Goal: Task Accomplishment & Management: Use online tool/utility

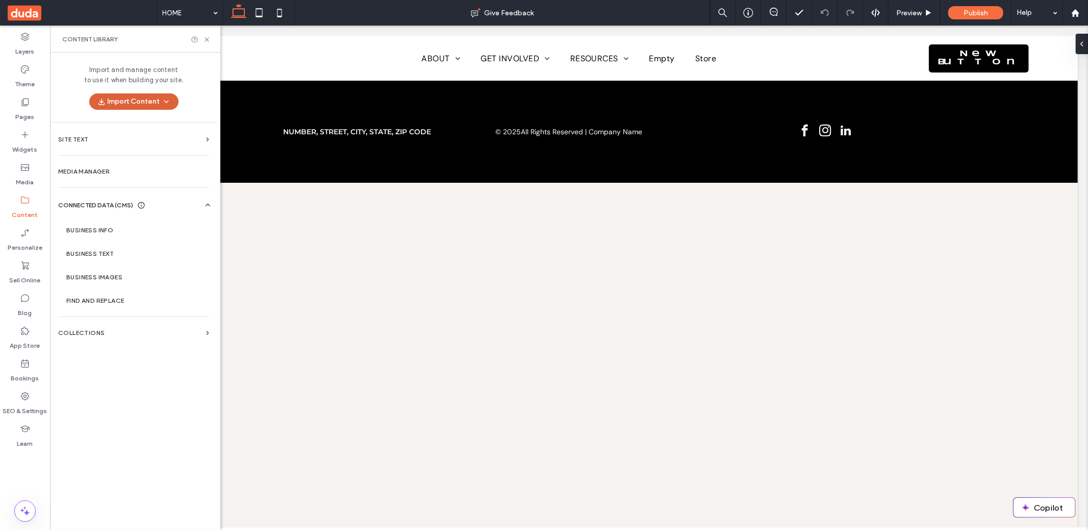
click at [162, 108] on span "button" at bounding box center [165, 101] width 10 height 15
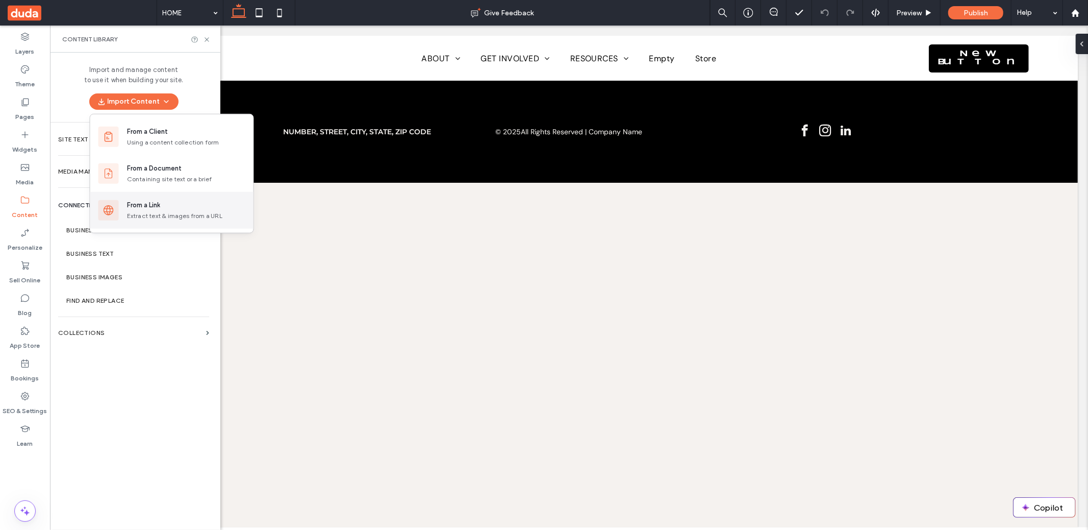
click at [158, 204] on div "From a Link" at bounding box center [143, 205] width 33 height 10
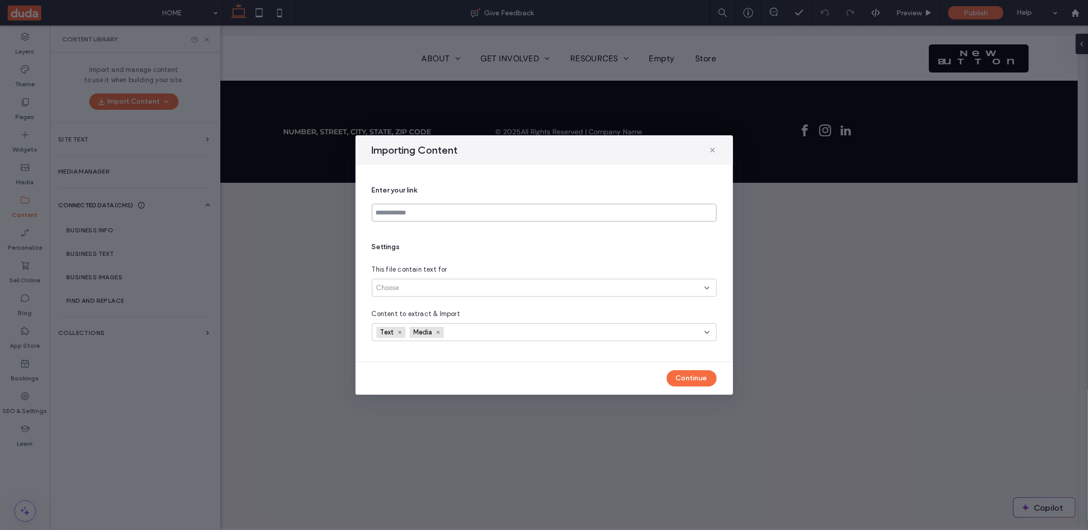
click at [474, 214] on input at bounding box center [544, 213] width 345 height 18
paste input "**********"
type input "**********"
click at [472, 287] on div "Choose" at bounding box center [541, 288] width 328 height 10
click at [465, 315] on div "All site’s pages (up to 30)" at bounding box center [544, 323] width 344 height 18
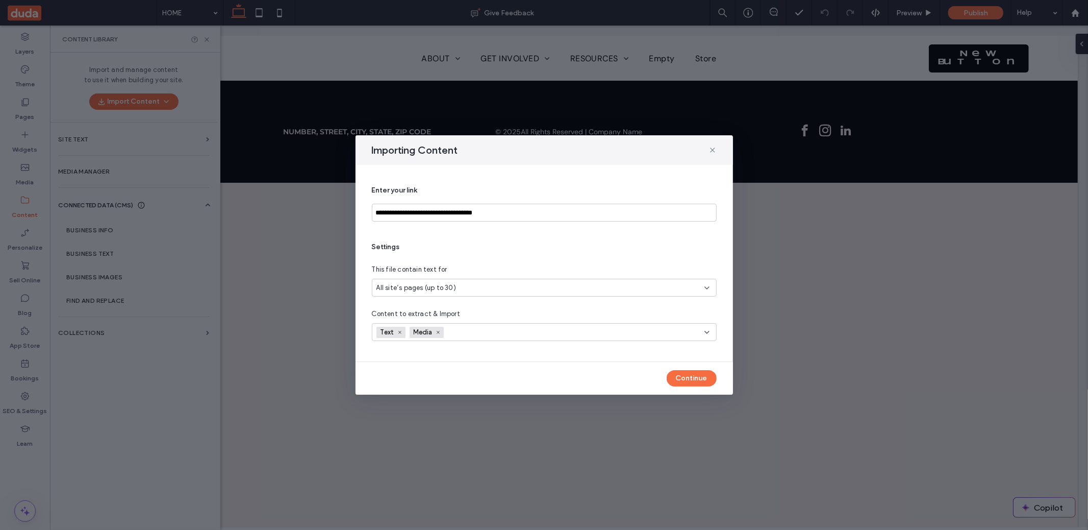
click at [461, 363] on div "Continue" at bounding box center [545, 378] width 378 height 33
click at [692, 381] on button "Continue" at bounding box center [692, 378] width 50 height 16
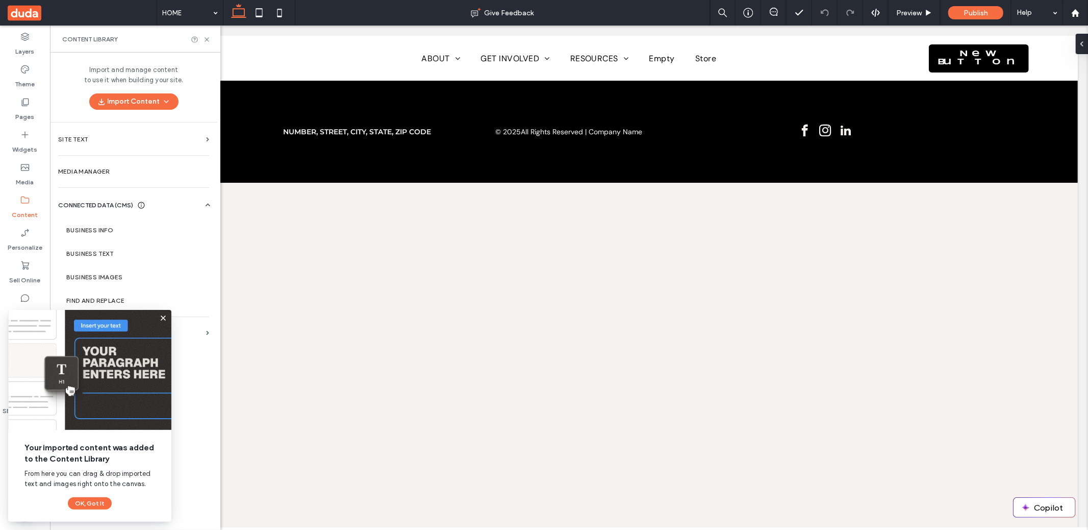
click at [161, 318] on icon at bounding box center [163, 318] width 8 height 8
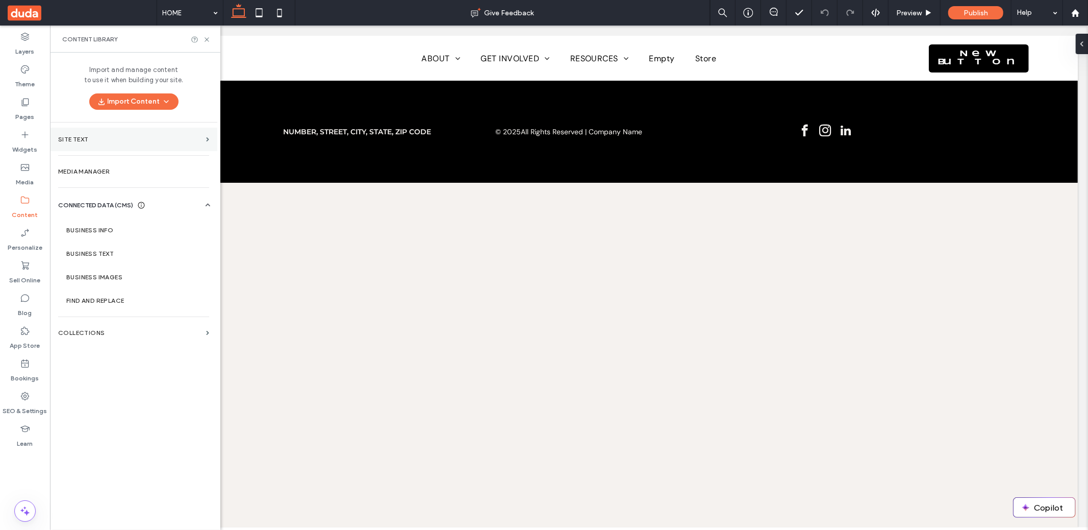
click at [102, 136] on label "Site Text" at bounding box center [130, 139] width 144 height 7
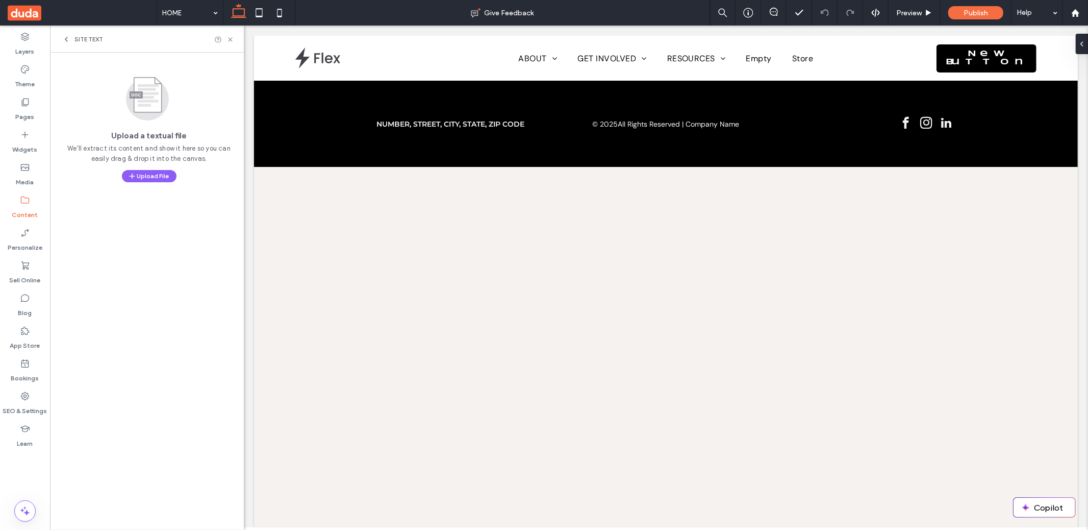
click at [67, 37] on use at bounding box center [66, 39] width 2 height 4
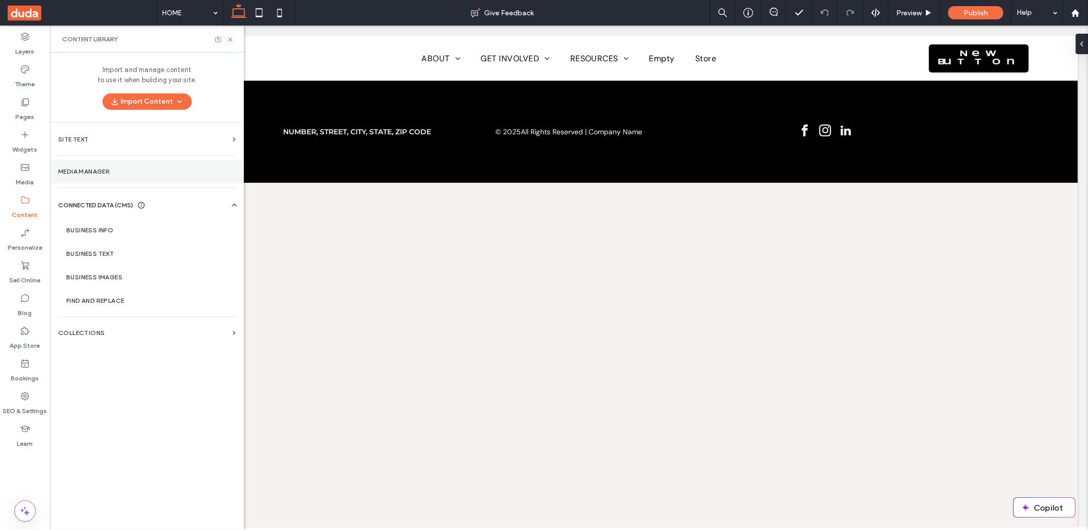
click at [161, 176] on section "Media Manager" at bounding box center [147, 171] width 194 height 23
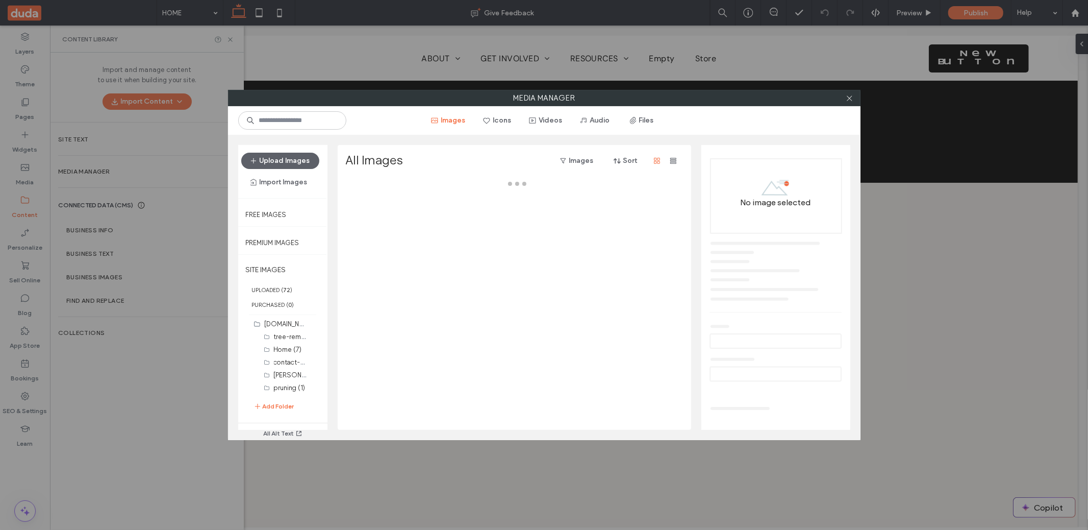
click at [855, 102] on div at bounding box center [849, 97] width 15 height 15
click at [853, 101] on icon at bounding box center [850, 98] width 8 height 8
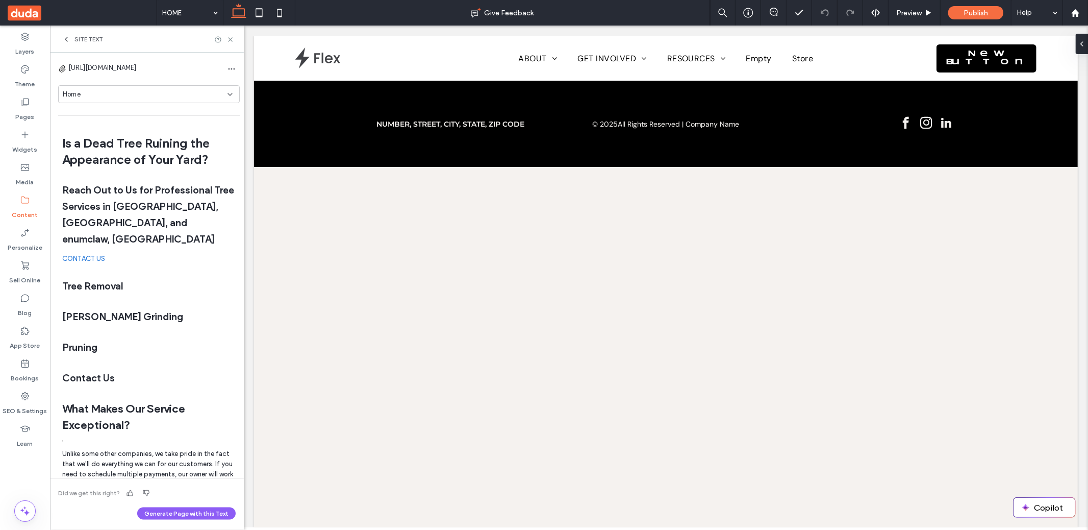
click at [204, 92] on div "Home" at bounding box center [145, 94] width 165 height 10
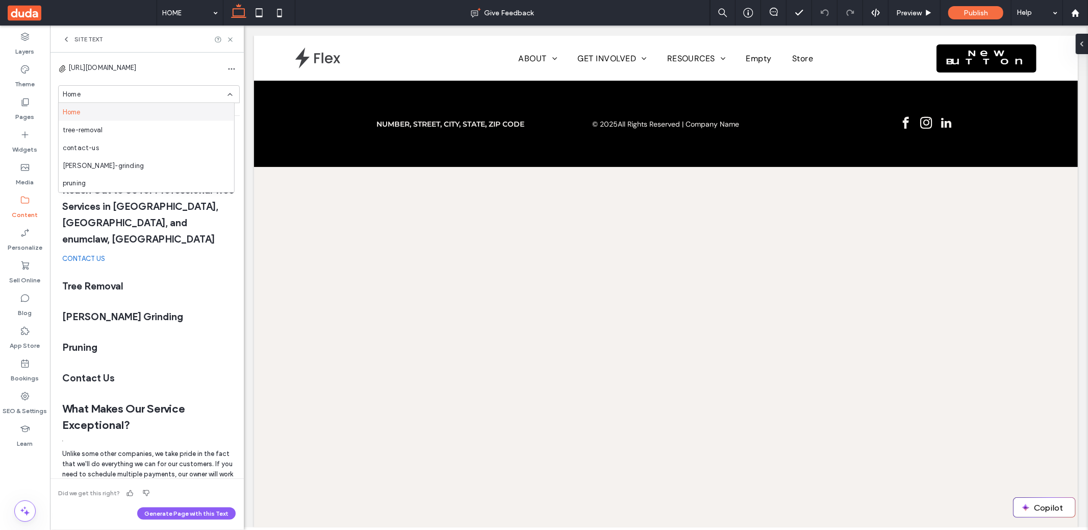
click at [187, 90] on div "Home" at bounding box center [145, 94] width 165 height 10
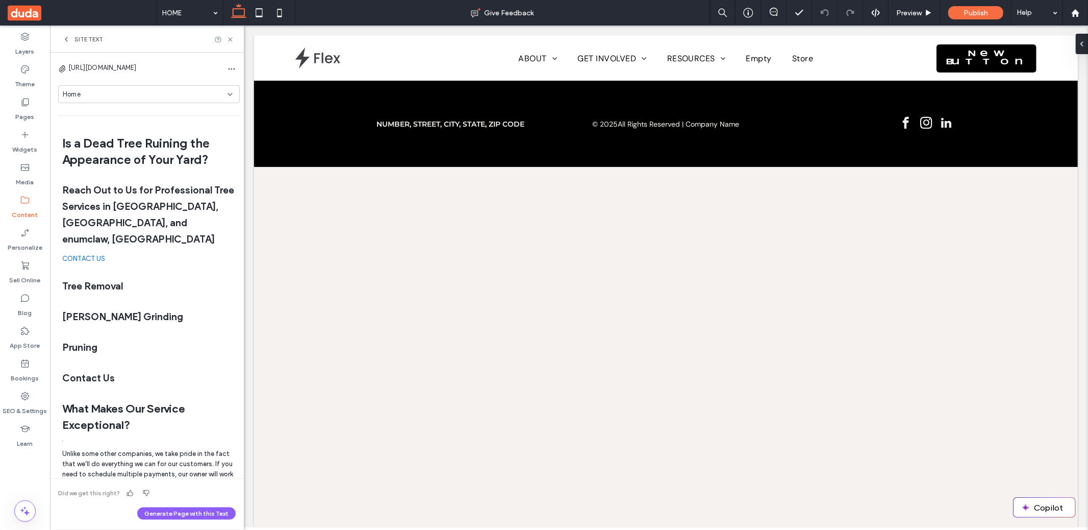
click at [66, 37] on icon at bounding box center [66, 39] width 8 height 8
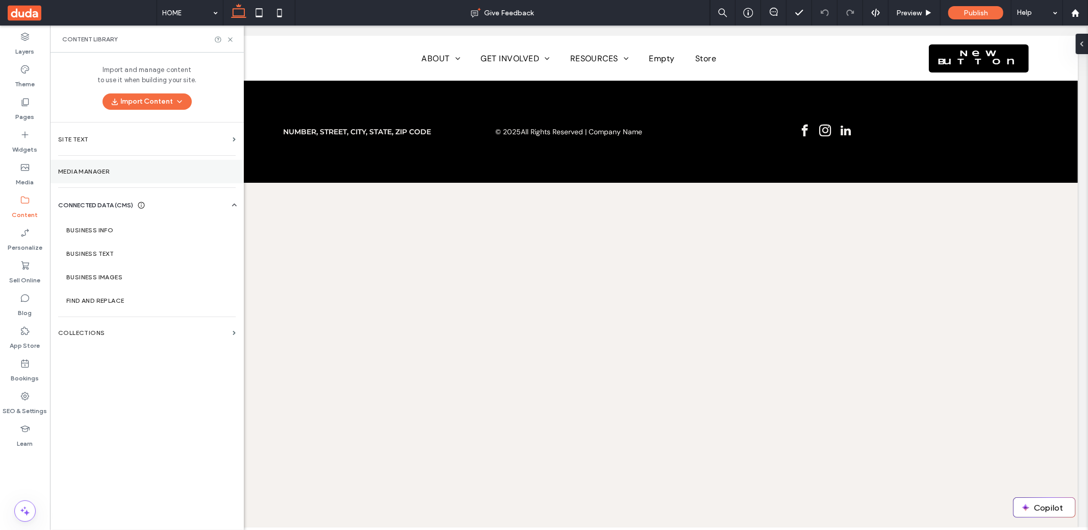
click at [92, 172] on label "Media Manager" at bounding box center [147, 171] width 178 height 7
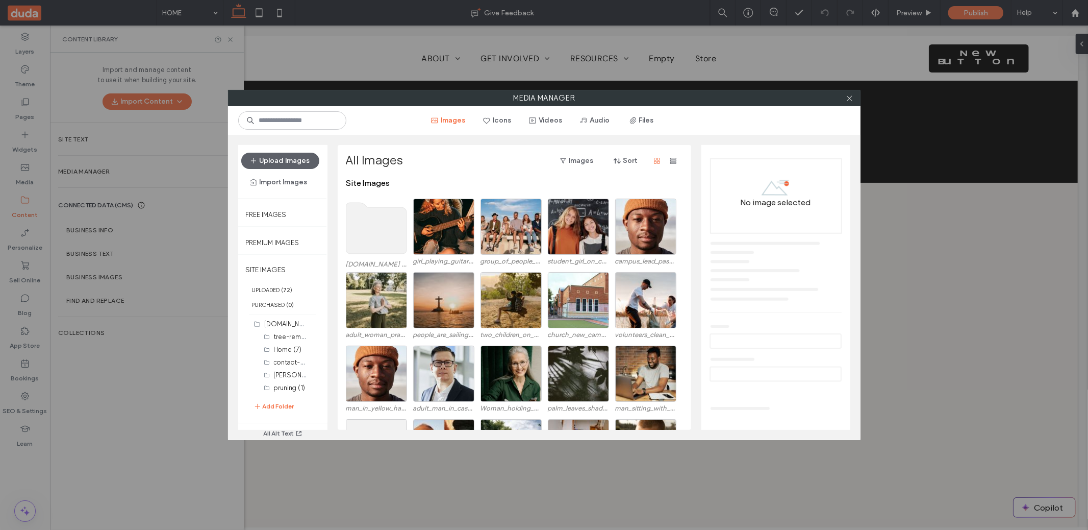
click at [854, 96] on div at bounding box center [849, 97] width 15 height 15
click at [853, 98] on icon at bounding box center [850, 98] width 8 height 8
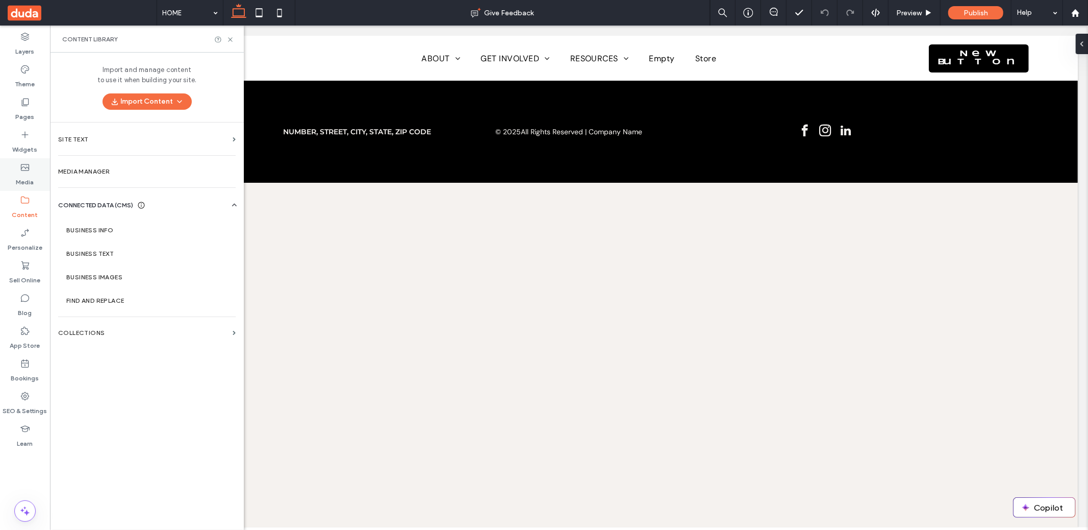
click at [24, 174] on label "Media" at bounding box center [25, 179] width 18 height 14
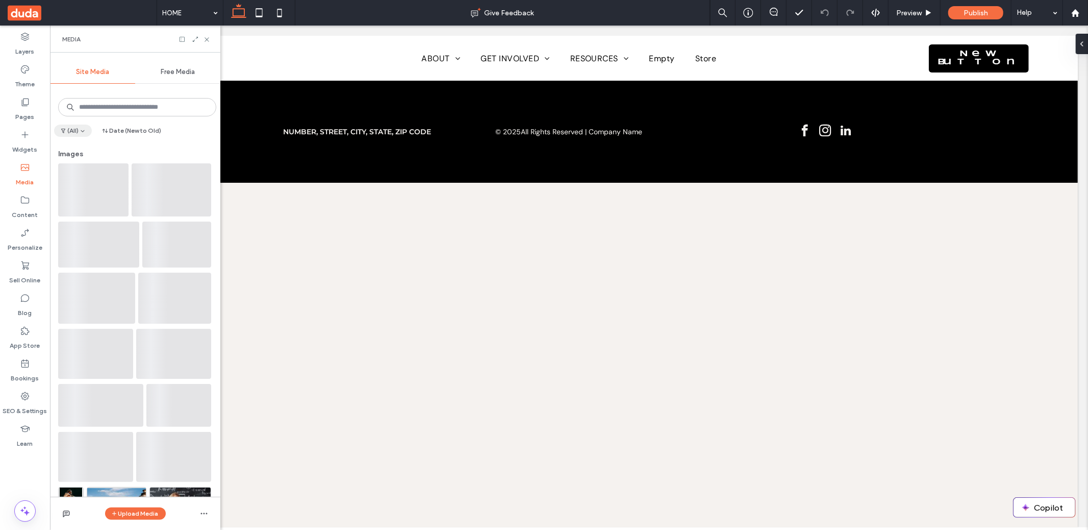
click at [82, 131] on icon "button" at bounding box center [83, 131] width 6 height 6
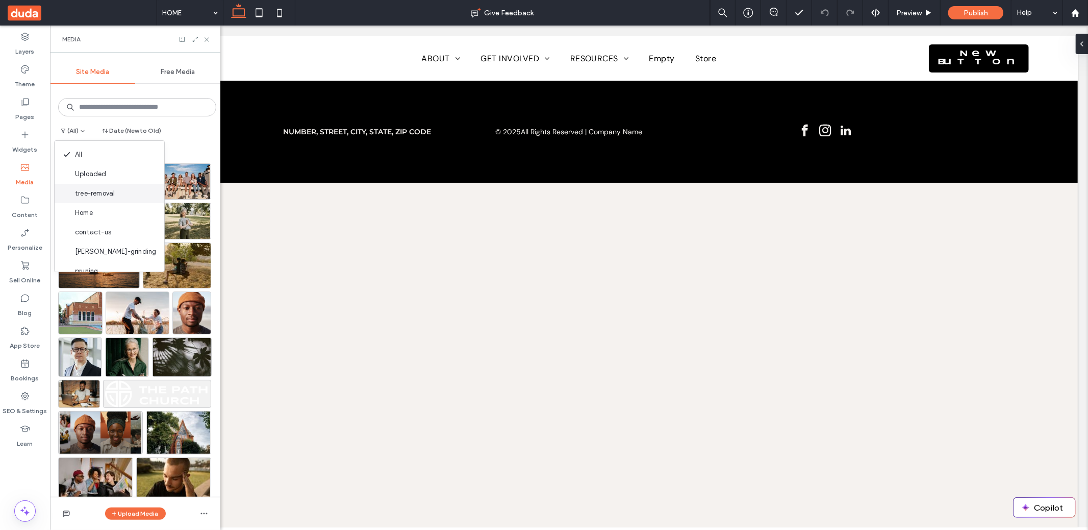
click at [109, 192] on span "tree-removal" at bounding box center [95, 193] width 40 height 10
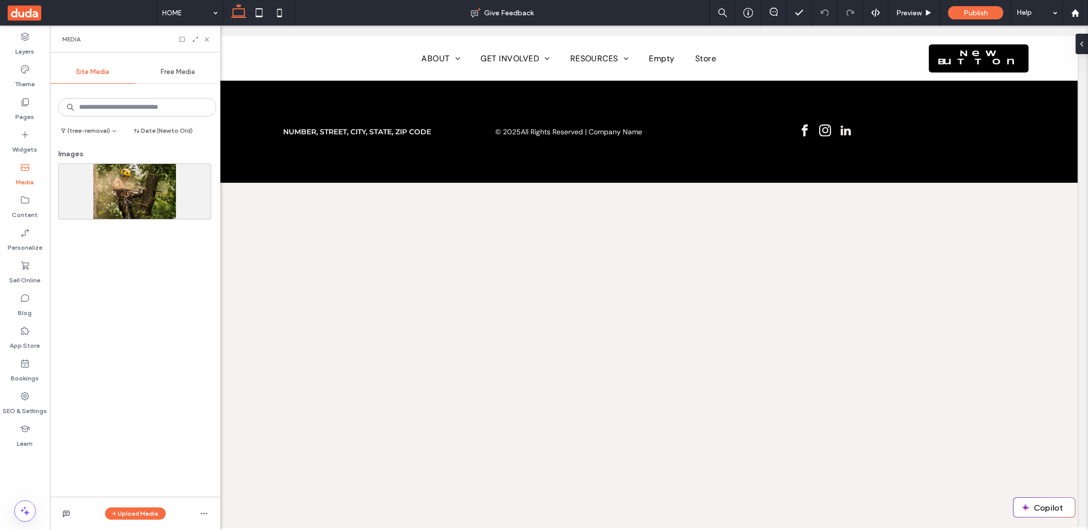
click at [111, 137] on div "(tree-removal) Date (New to Old)" at bounding box center [135, 132] width 162 height 16
click at [110, 134] on span "button" at bounding box center [113, 130] width 7 height 11
click at [99, 213] on div "Home" at bounding box center [110, 212] width 110 height 19
click at [69, 130] on button "(Home)" at bounding box center [78, 130] width 48 height 12
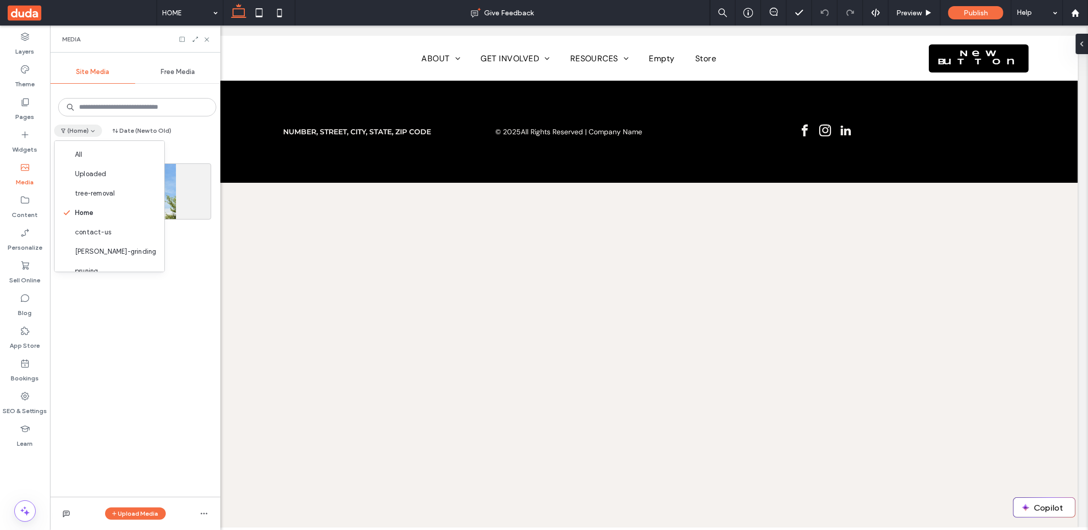
click at [78, 128] on button "(Home)" at bounding box center [78, 130] width 48 height 12
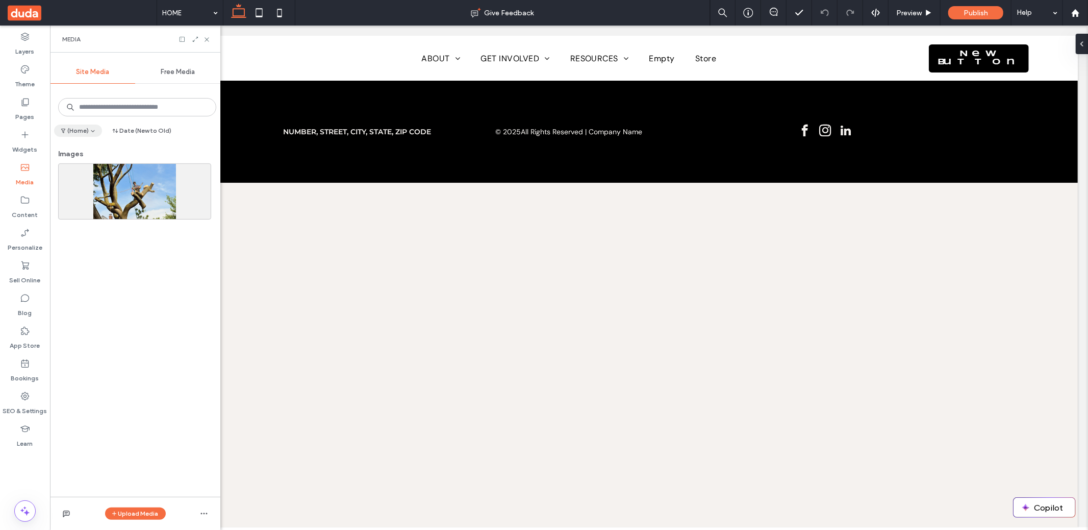
click at [65, 134] on span "button" at bounding box center [63, 130] width 7 height 11
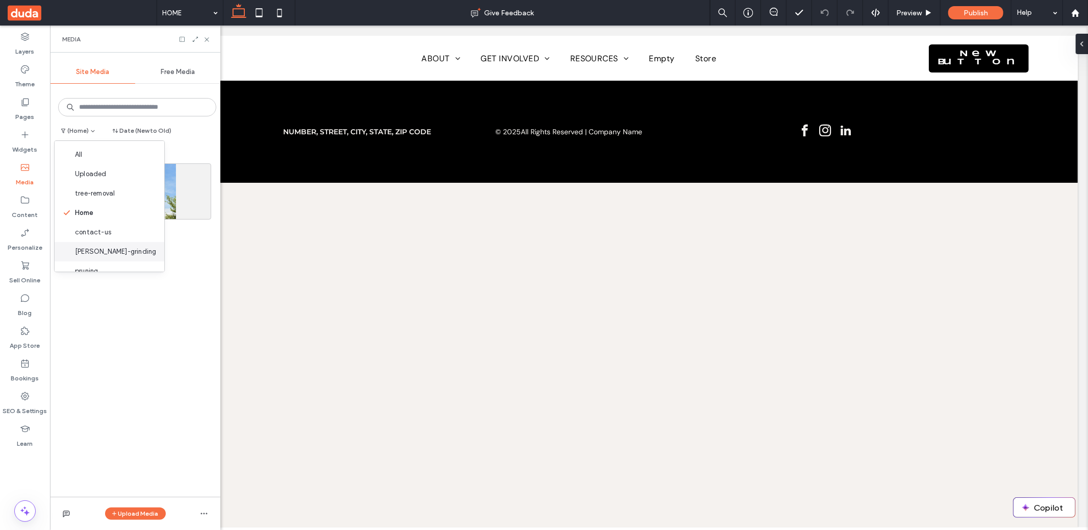
click at [97, 242] on div "[PERSON_NAME]-grinding" at bounding box center [110, 251] width 110 height 19
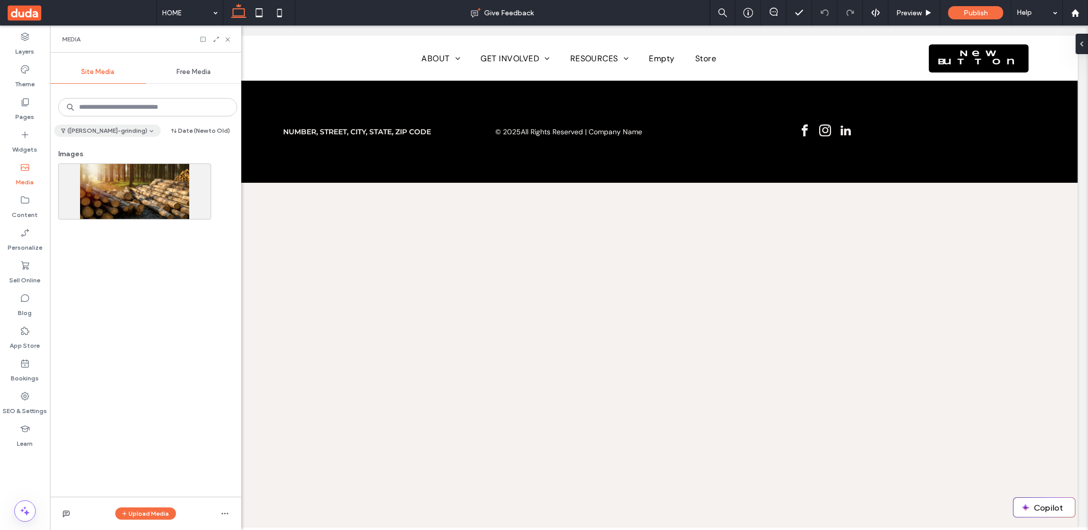
click at [116, 126] on button "([PERSON_NAME]-grinding)" at bounding box center [107, 130] width 107 height 12
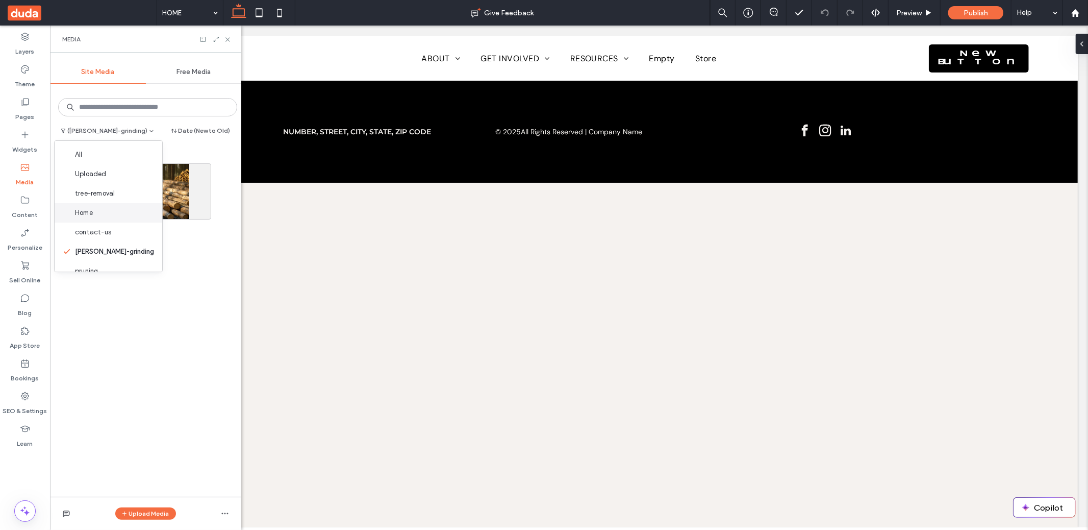
click at [90, 219] on div "Home" at bounding box center [109, 212] width 108 height 19
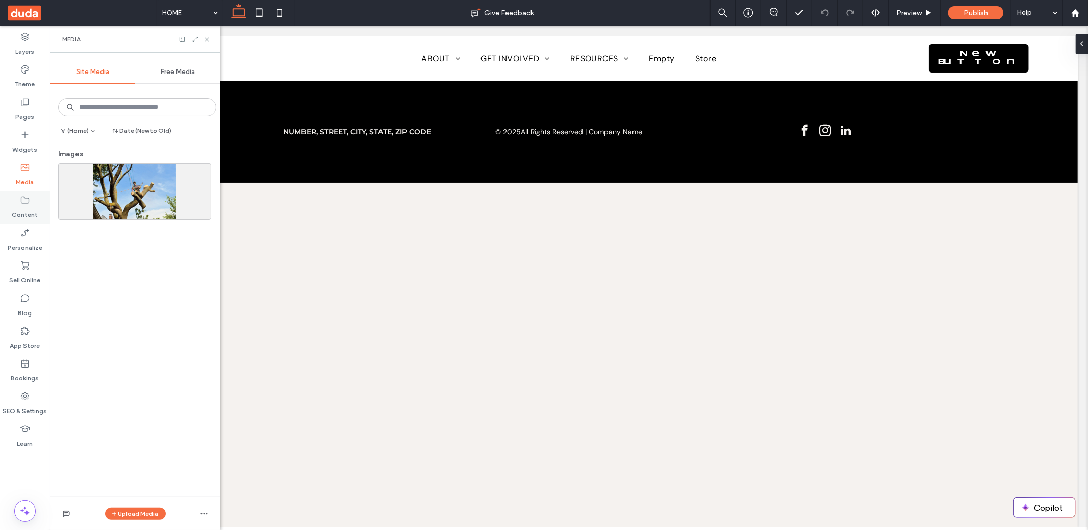
click at [34, 205] on label "Content" at bounding box center [25, 212] width 26 height 14
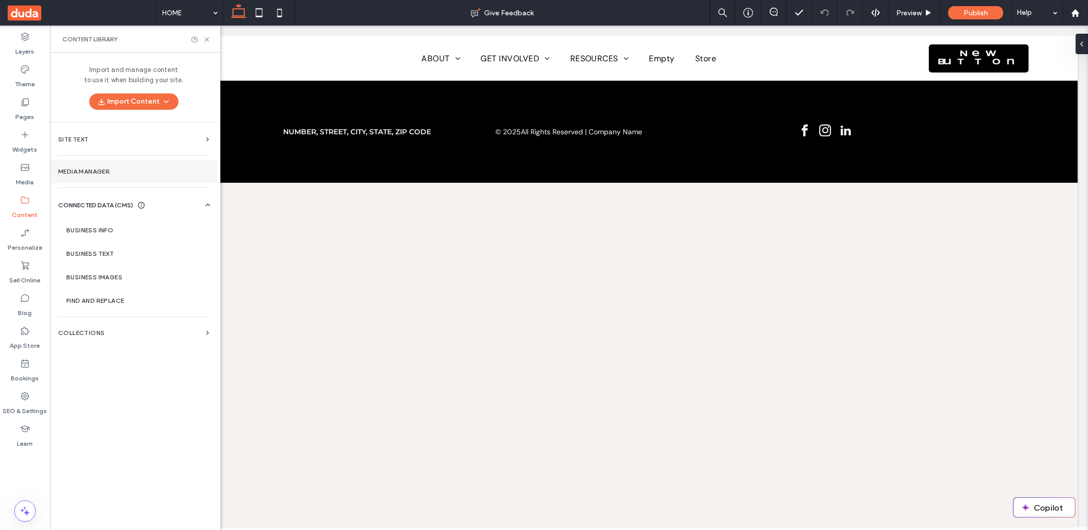
click at [118, 175] on section "Media Manager" at bounding box center [133, 171] width 167 height 23
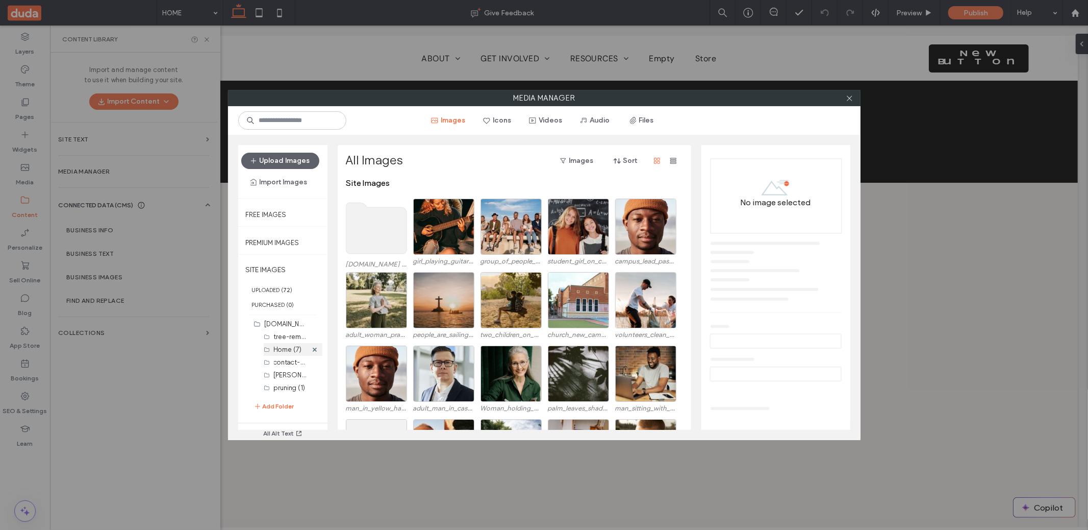
click at [282, 352] on div "Home (7)" at bounding box center [290, 349] width 33 height 11
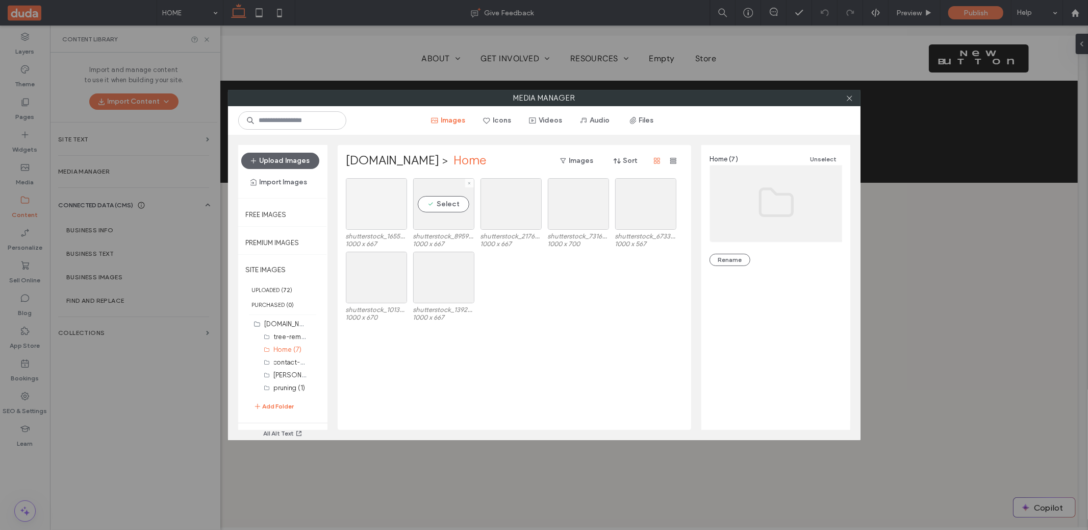
click at [396, 203] on div at bounding box center [376, 204] width 61 height 52
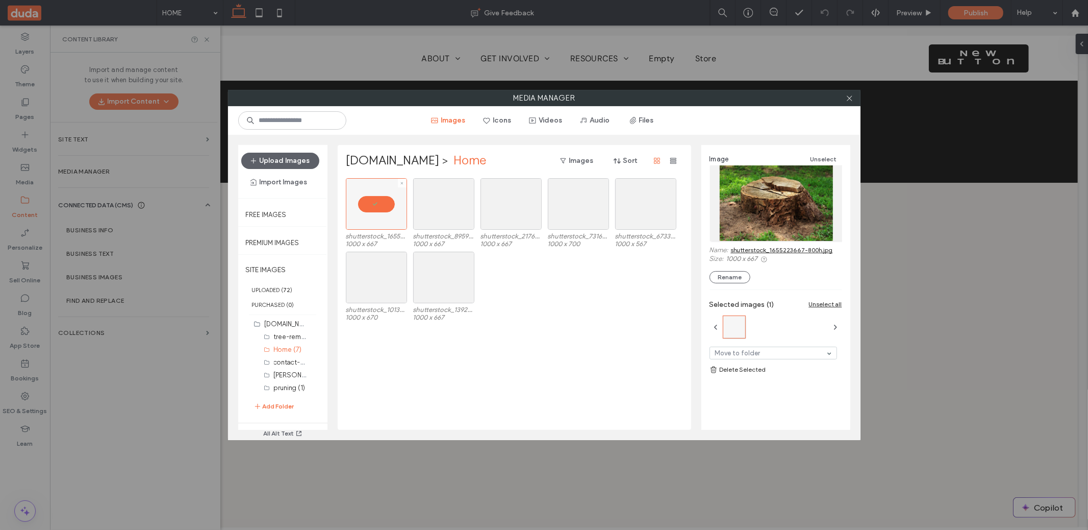
click at [394, 204] on div at bounding box center [376, 204] width 61 height 52
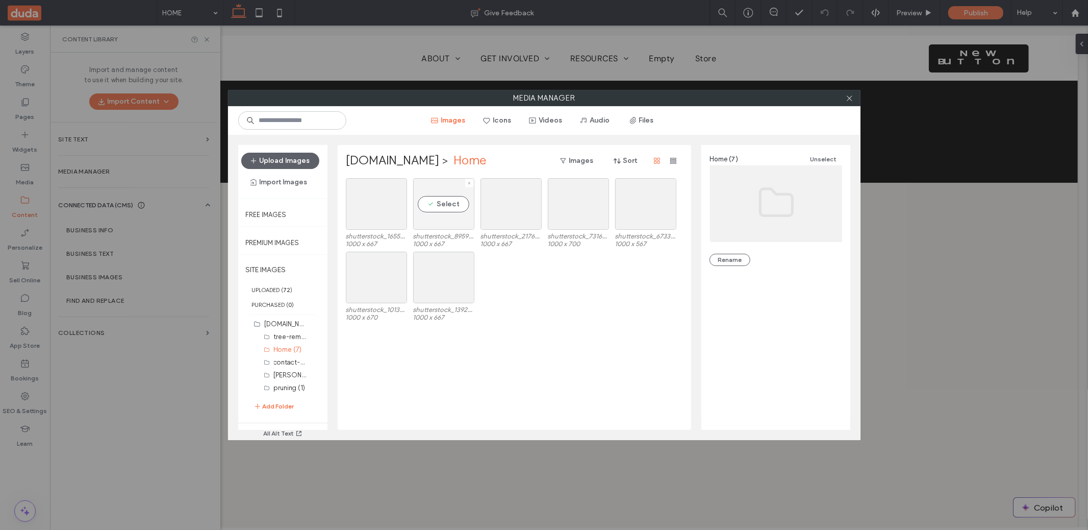
click at [440, 209] on div "Select" at bounding box center [443, 204] width 61 height 52
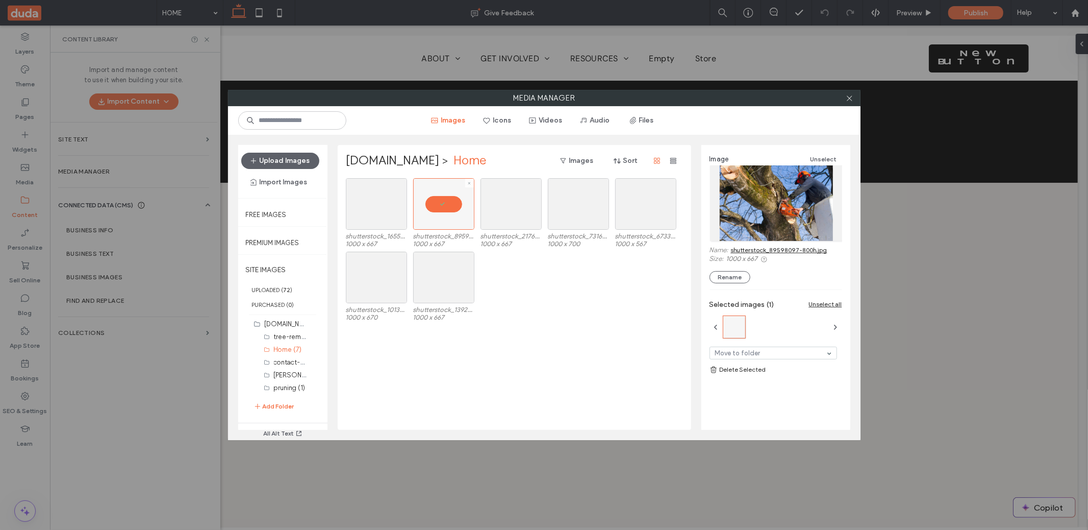
click at [439, 212] on div at bounding box center [443, 204] width 61 height 52
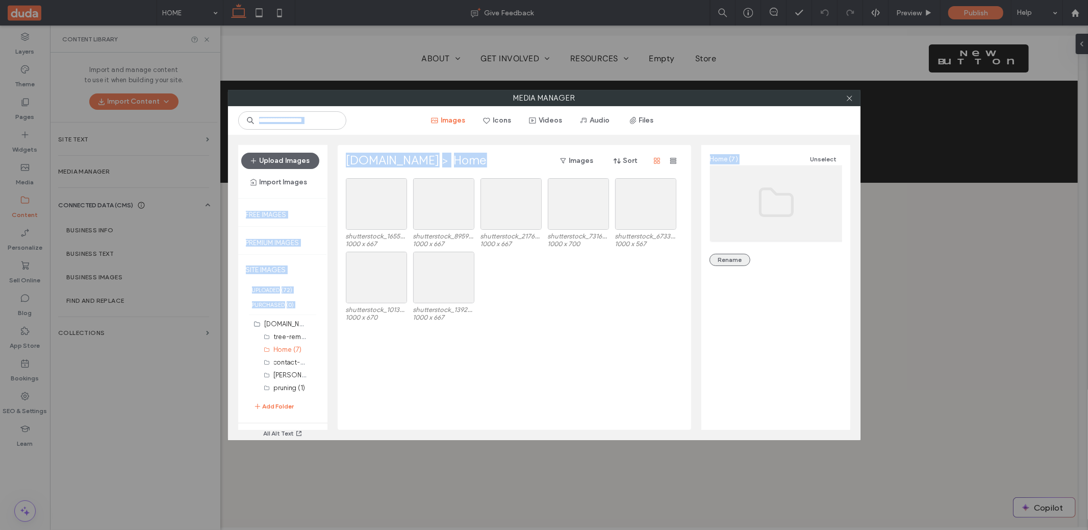
drag, startPoint x: 849, startPoint y: 101, endPoint x: 724, endPoint y: 255, distance: 197.7
click at [724, 255] on div "Media Manager Images Icons Videos Audio Files Upload Images Import Images Free …" at bounding box center [544, 265] width 633 height 350
click at [848, 98] on icon at bounding box center [850, 98] width 8 height 8
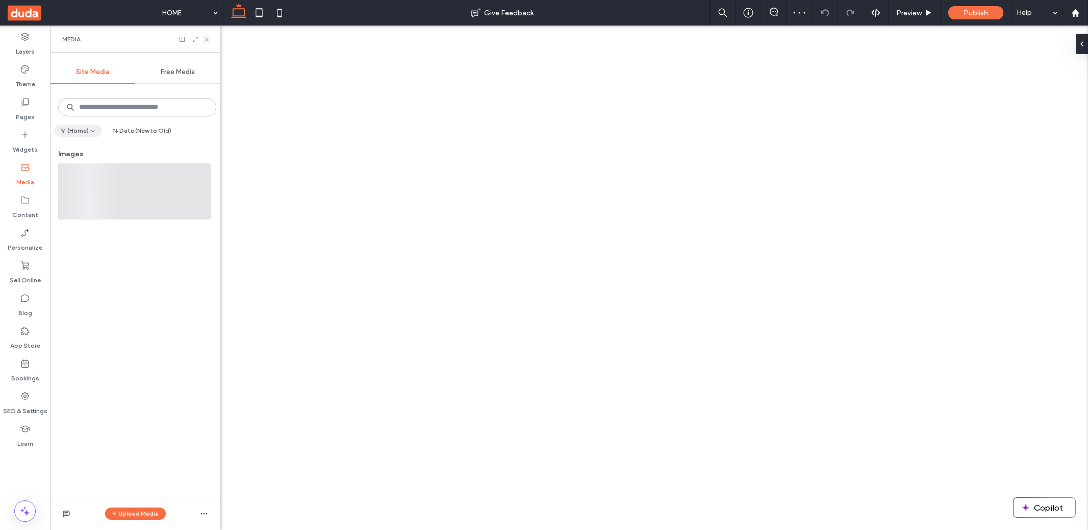
click at [87, 130] on button "(Home)" at bounding box center [78, 130] width 48 height 12
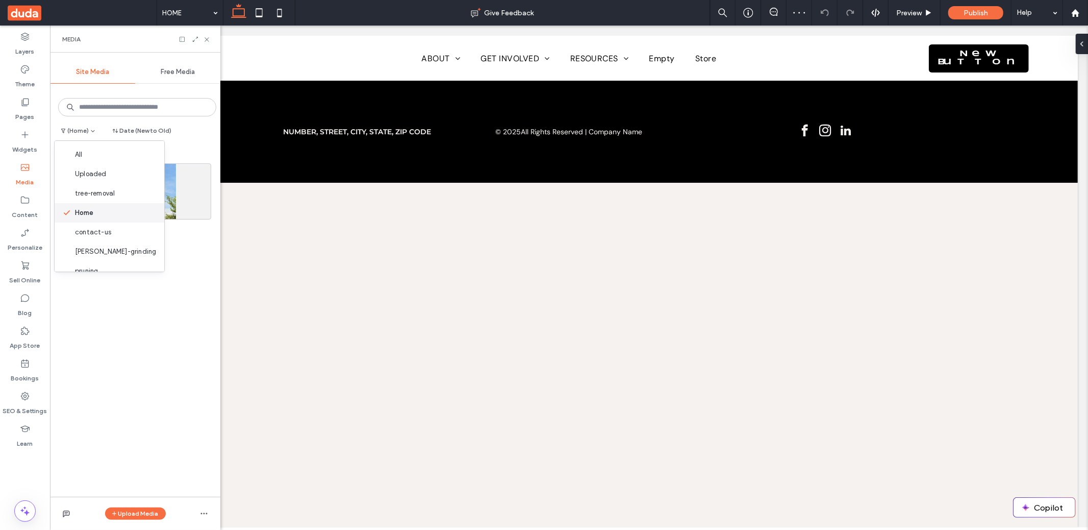
click at [92, 211] on span "Home" at bounding box center [84, 213] width 18 height 10
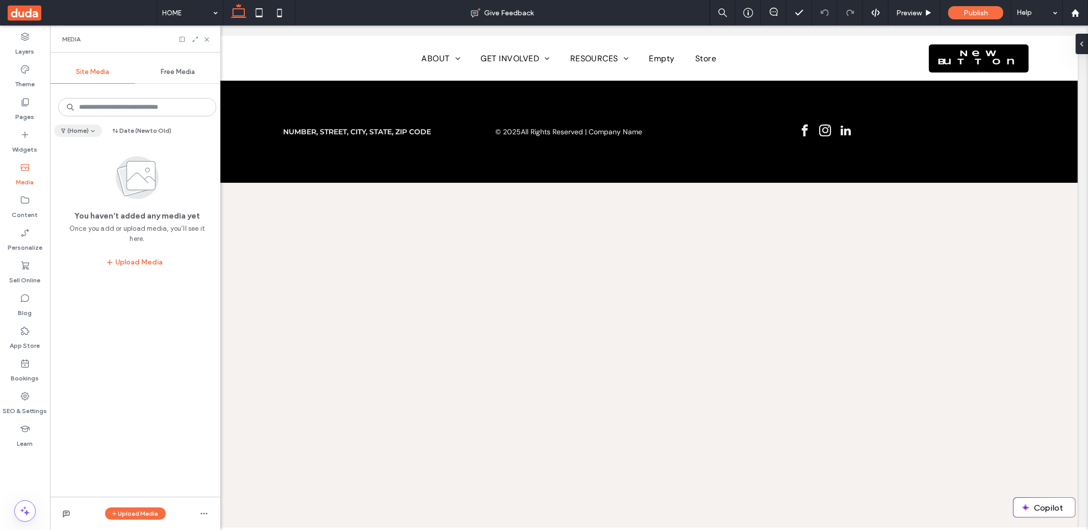
click at [74, 135] on button "(Home)" at bounding box center [78, 130] width 48 height 12
click at [86, 210] on span "Home" at bounding box center [84, 213] width 18 height 10
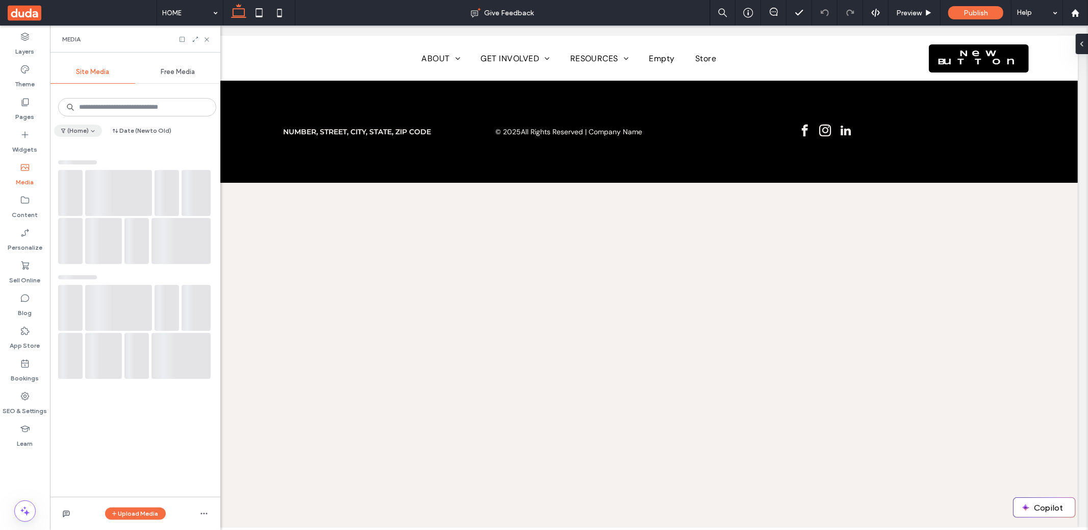
click at [76, 130] on button "(Home)" at bounding box center [78, 130] width 48 height 12
click at [91, 193] on span "tree-removal" at bounding box center [95, 193] width 40 height 10
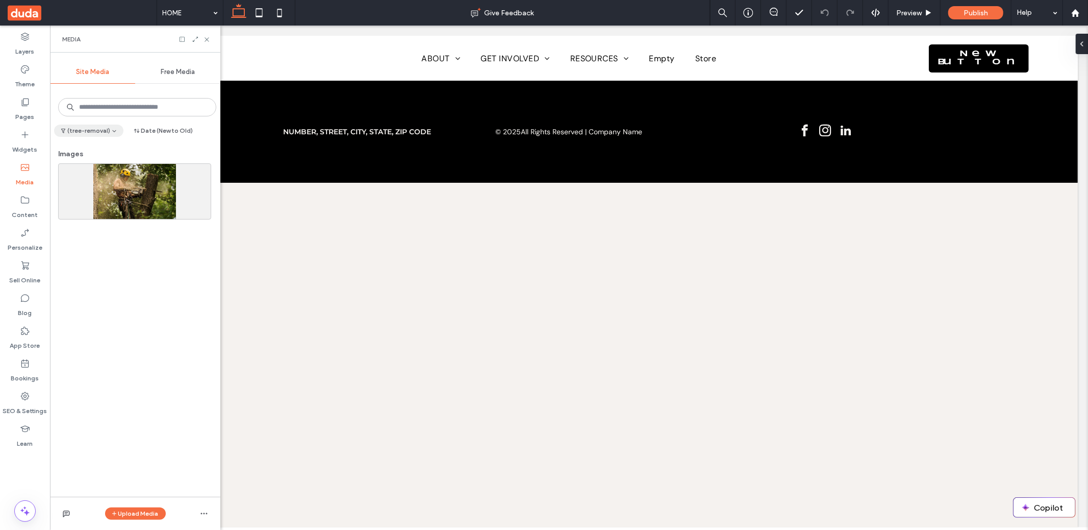
click at [89, 124] on button "(tree-removal)" at bounding box center [88, 130] width 69 height 12
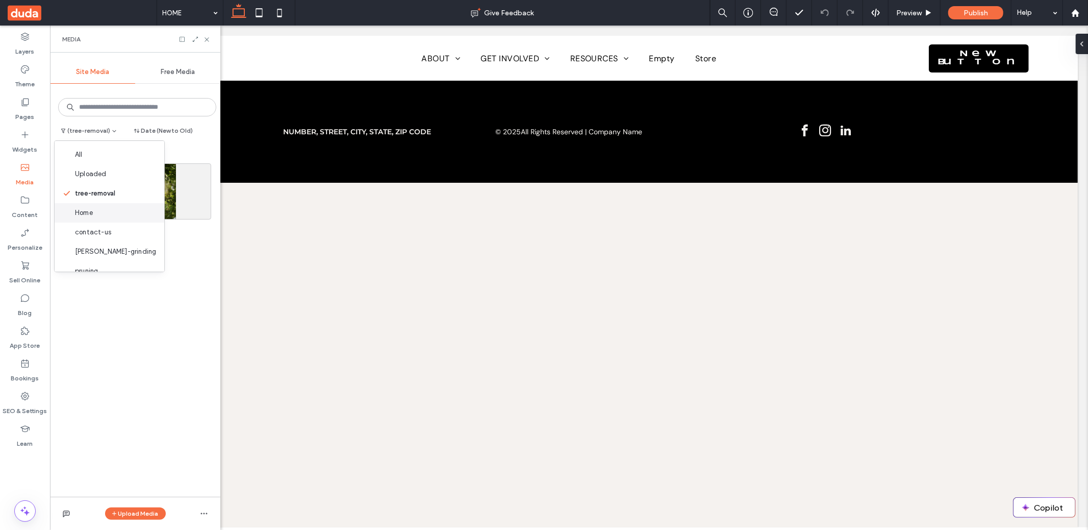
click at [94, 204] on div "Home" at bounding box center [110, 212] width 110 height 19
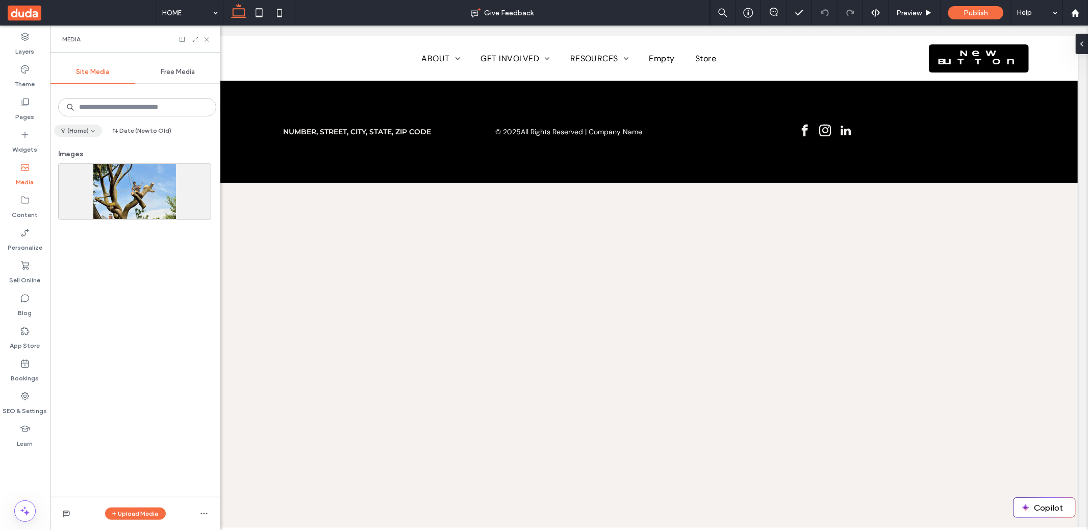
click at [89, 132] on span "button" at bounding box center [92, 130] width 7 height 11
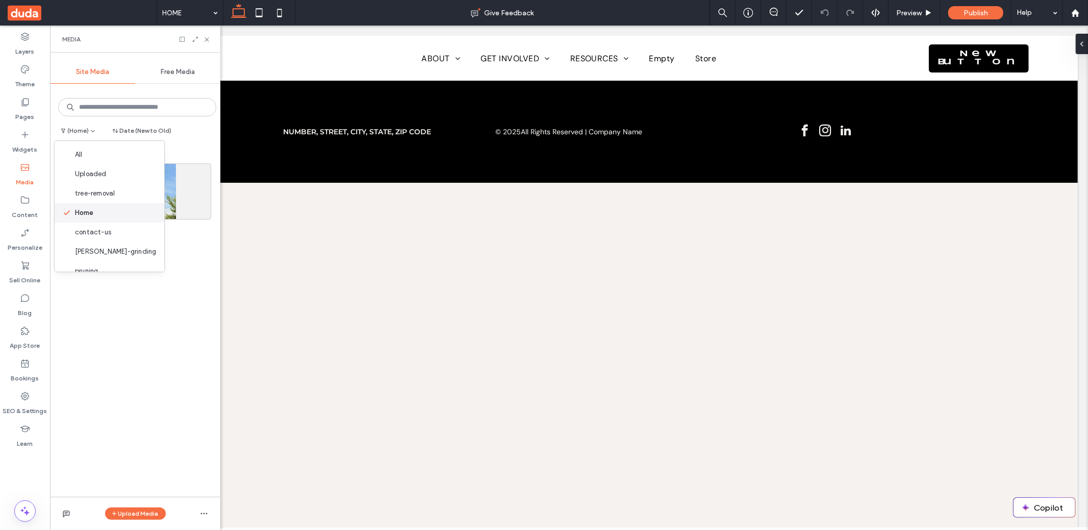
click at [85, 213] on span "Home" at bounding box center [84, 213] width 18 height 10
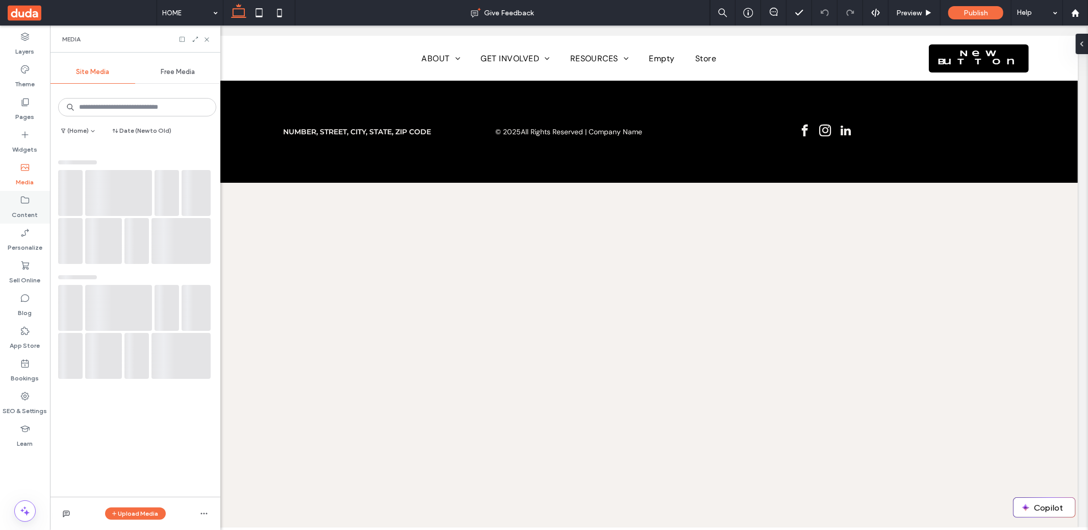
click at [21, 213] on label "Content" at bounding box center [25, 212] width 26 height 14
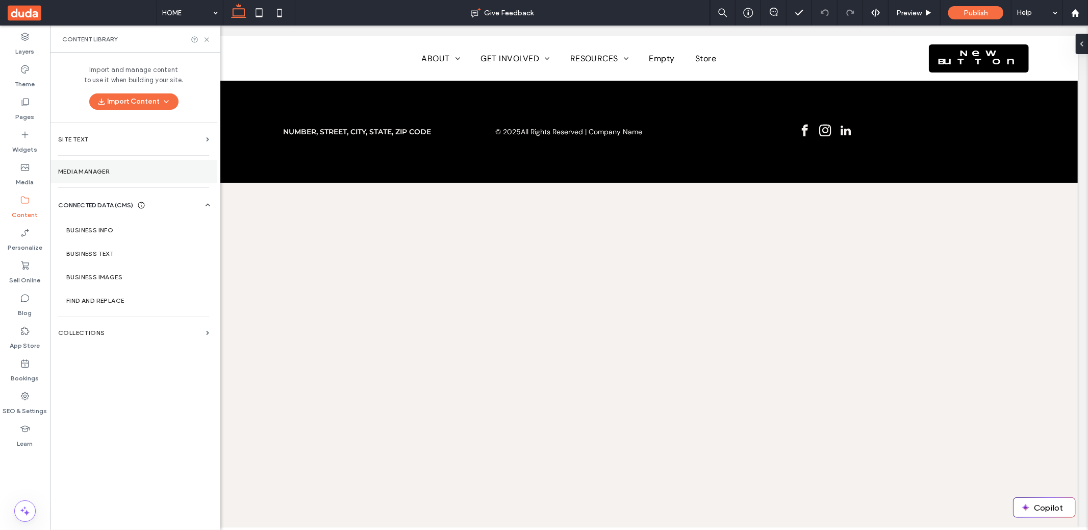
click at [114, 170] on label "Media Manager" at bounding box center [133, 171] width 151 height 7
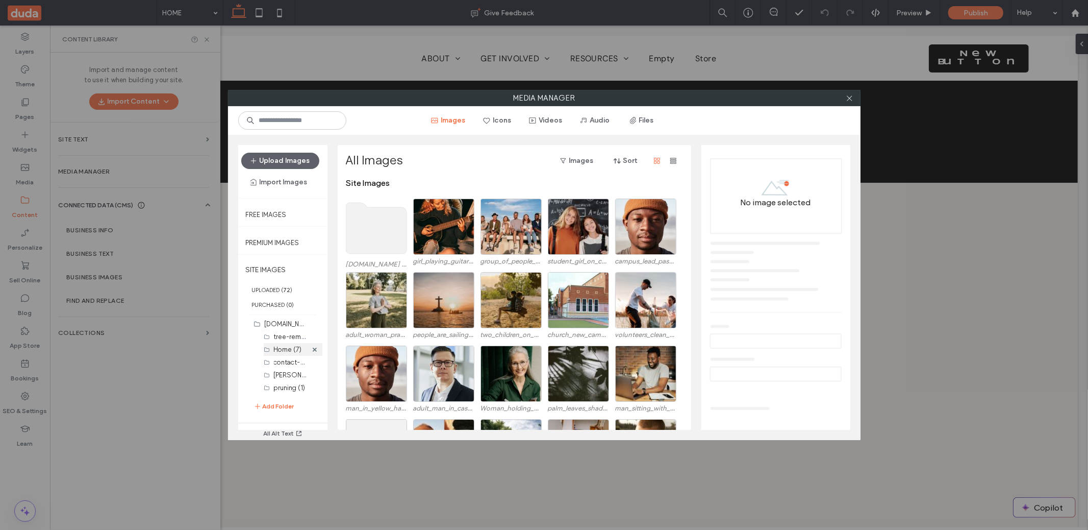
click at [290, 346] on label "Home (7)" at bounding box center [288, 349] width 28 height 8
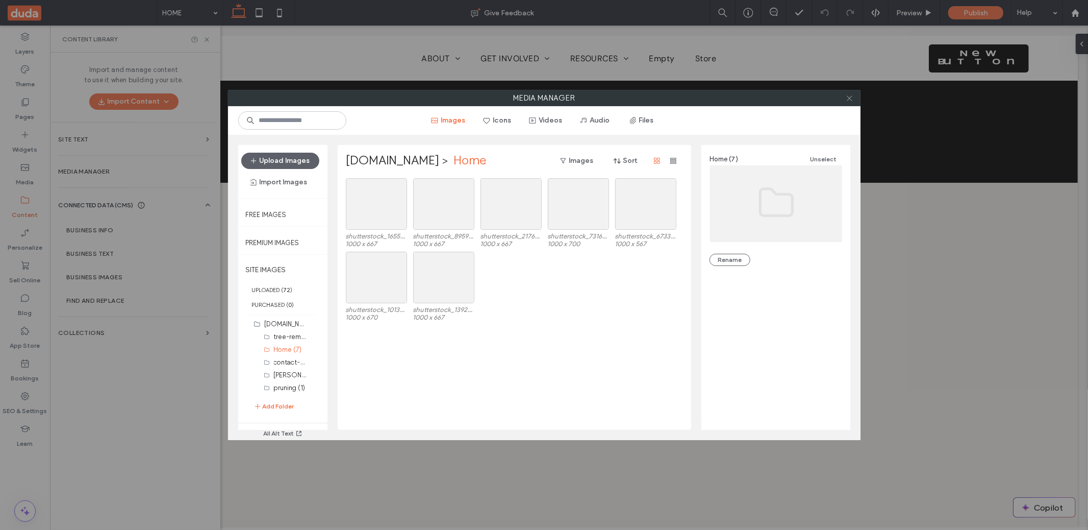
click at [853, 98] on icon at bounding box center [850, 98] width 8 height 8
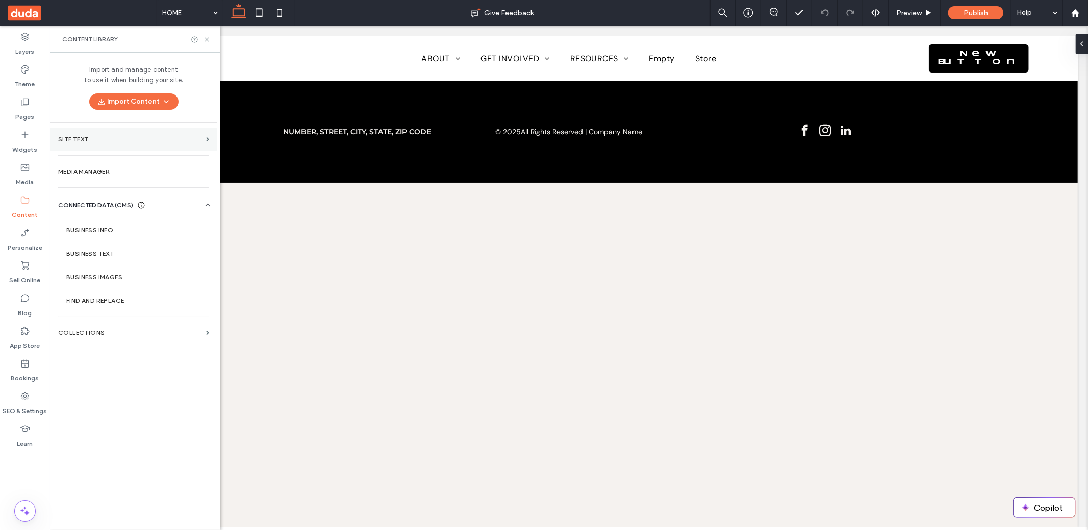
click at [154, 139] on label "Site Text" at bounding box center [130, 139] width 144 height 7
